Goal: Book appointment/travel/reservation

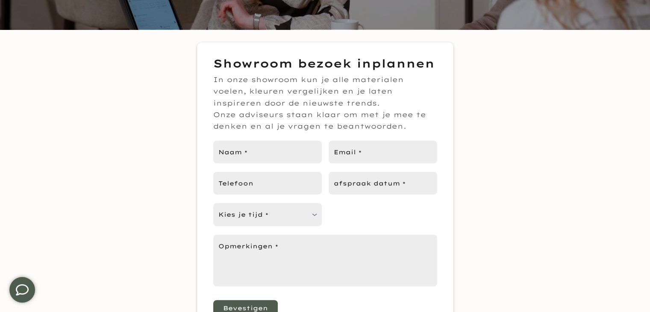
click at [359, 136] on form "Showroom bezoek inplannen In onze showroom kun je alle materialen voelen, kleur…" at bounding box center [325, 187] width 257 height 290
type input "****"
click at [369, 183] on input "afspraak datum *" at bounding box center [383, 183] width 109 height 23
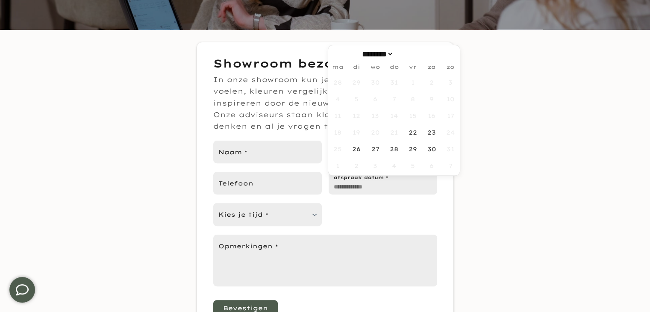
click at [523, 152] on div "Showroom bezoek inplannen In onze showroom kun je alle materialen voelen, kleur…" at bounding box center [325, 187] width 650 height 290
